Goal: Task Accomplishment & Management: Complete application form

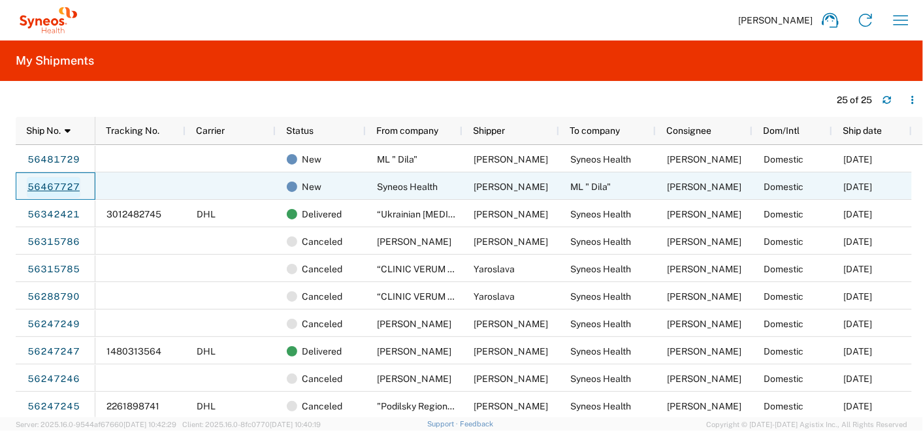
drag, startPoint x: 0, startPoint y: 0, endPoint x: 63, endPoint y: 186, distance: 196.7
click at [63, 186] on link "56467727" at bounding box center [54, 187] width 54 height 21
click at [59, 184] on link "56467727" at bounding box center [54, 187] width 54 height 21
click at [44, 180] on link "56467727" at bounding box center [54, 187] width 54 height 21
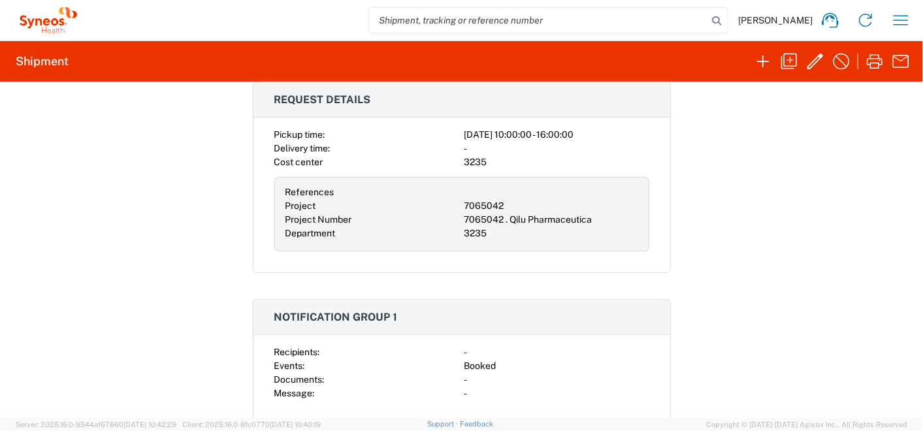
scroll to position [363, 0]
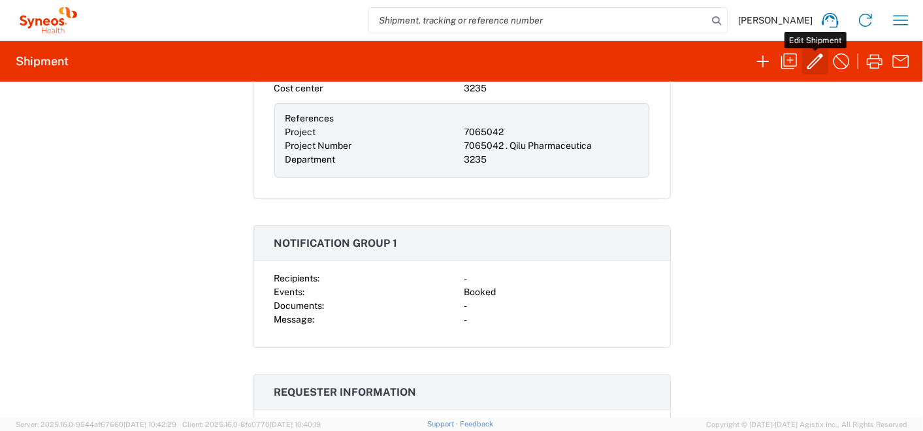
click at [817, 58] on icon "button" at bounding box center [815, 61] width 21 height 21
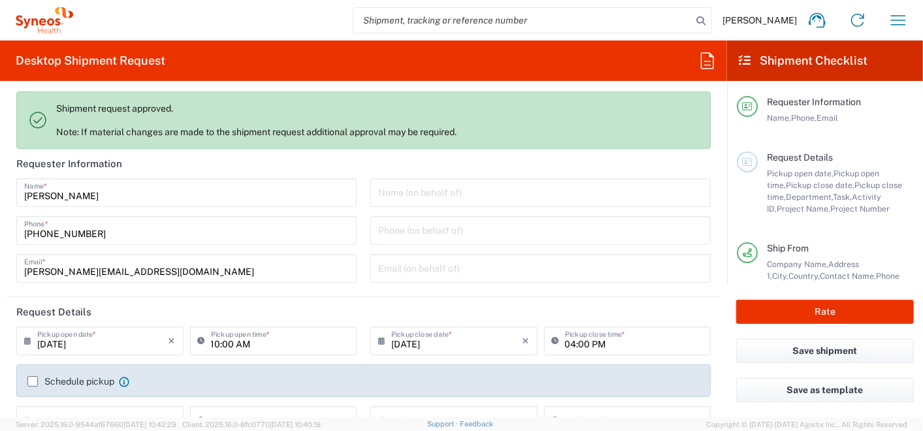
click at [57, 329] on input "[DATE]" at bounding box center [102, 340] width 131 height 23
click at [57, 338] on input "[DATE]" at bounding box center [102, 340] width 131 height 23
type input "Syneos Health Ukraine, LLC"
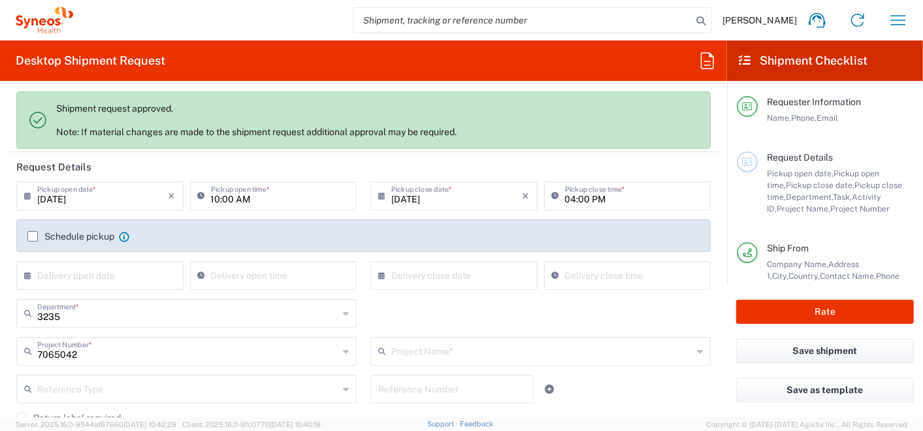
click at [26, 195] on icon at bounding box center [30, 196] width 13 height 21
click at [42, 197] on input "[DATE]" at bounding box center [102, 195] width 131 height 23
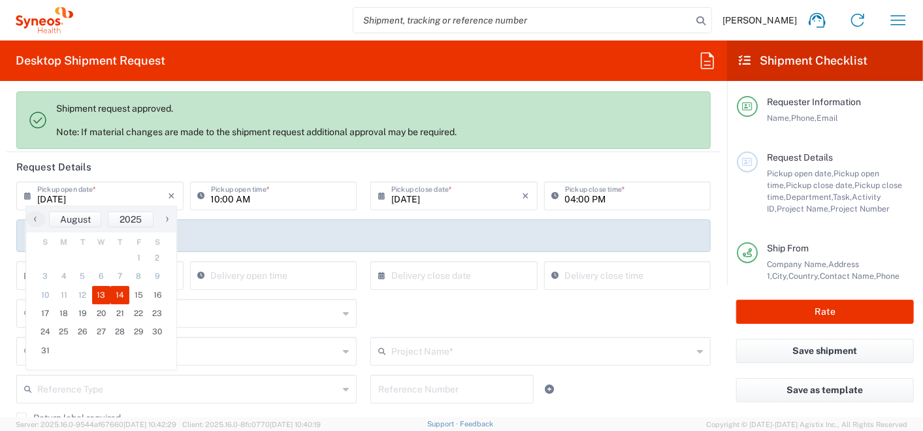
click at [105, 295] on span "13" at bounding box center [101, 295] width 19 height 18
type input "08/13/2025"
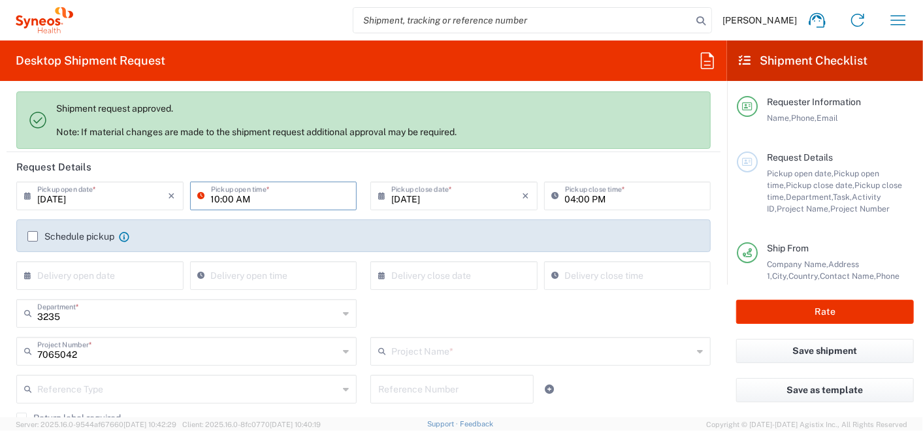
click at [216, 195] on input "10:00 AM" at bounding box center [280, 195] width 138 height 23
click at [775, 315] on button "Rate" at bounding box center [825, 312] width 178 height 24
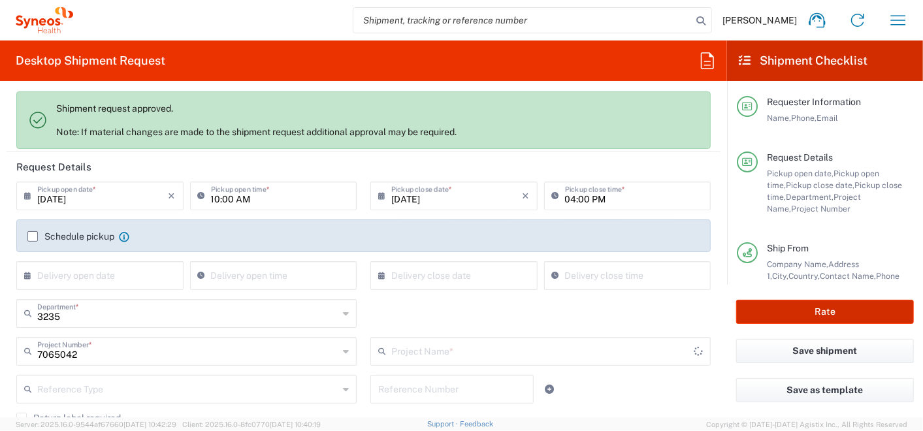
type input "7065042  Qilu Pharmaceutica"
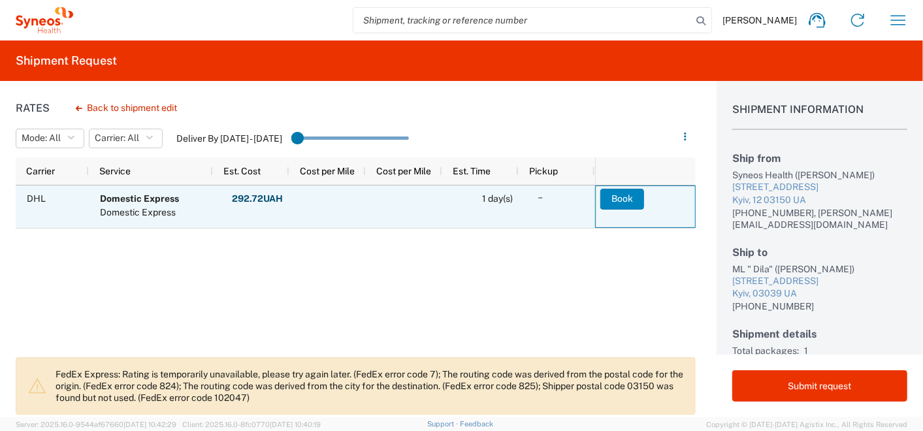
click at [625, 196] on button "Book" at bounding box center [622, 199] width 44 height 21
